Goal: Use online tool/utility: Utilize a website feature to perform a specific function

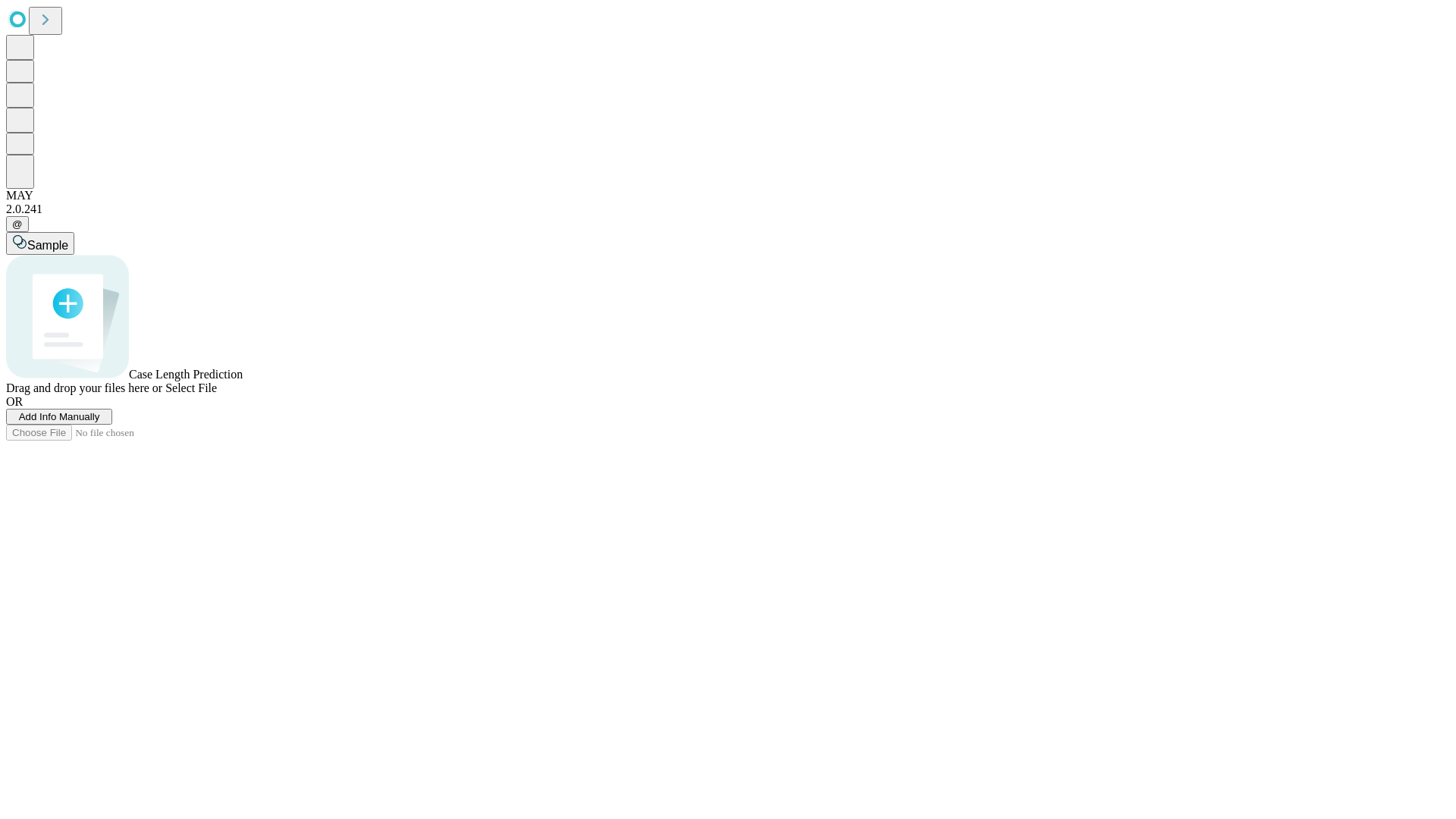
click at [217, 395] on span "Select File" at bounding box center [190, 388] width 51 height 13
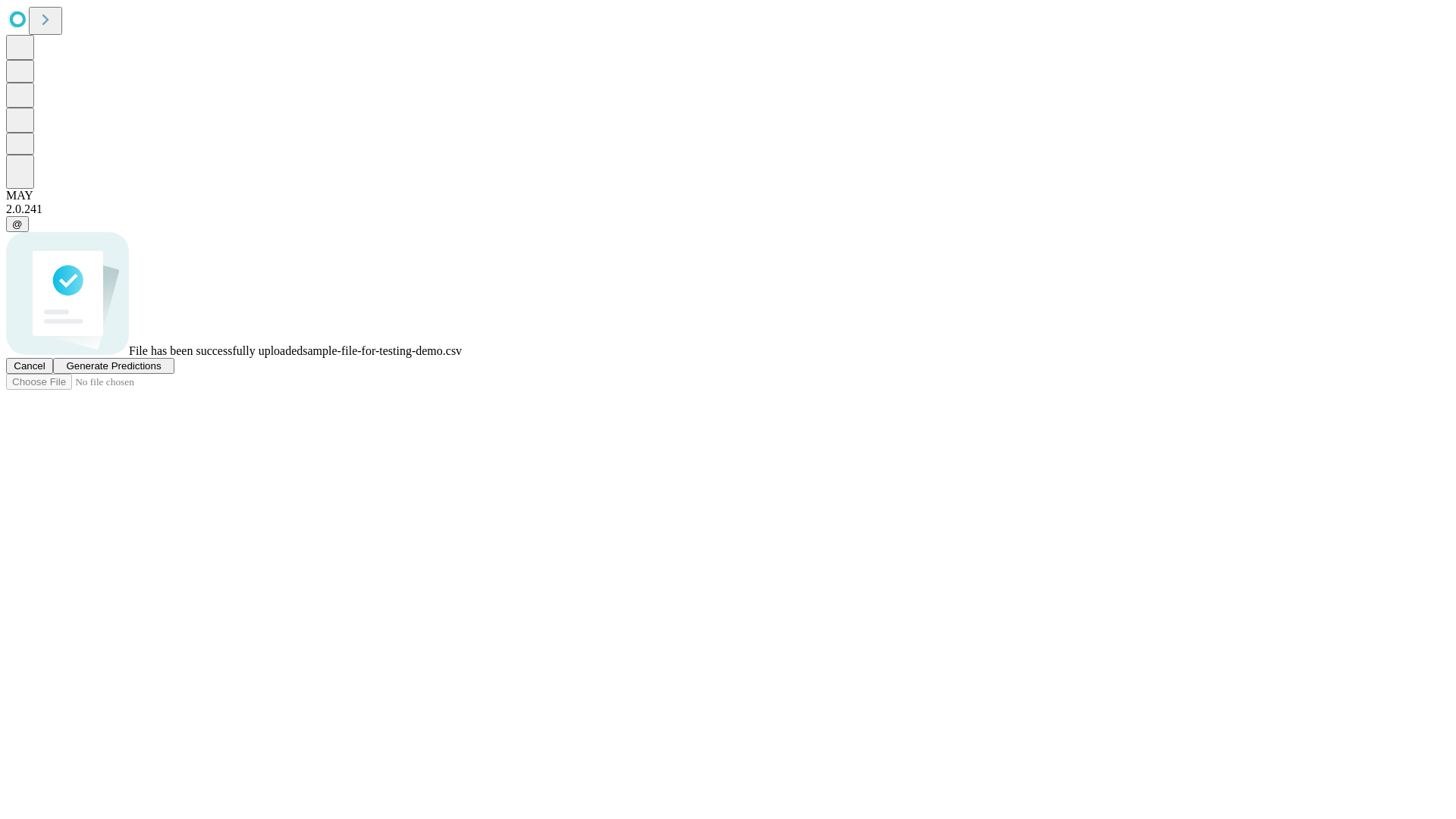
click at [160, 372] on span "Generate Predictions" at bounding box center [113, 365] width 94 height 12
